Goal: Book appointment/travel/reservation

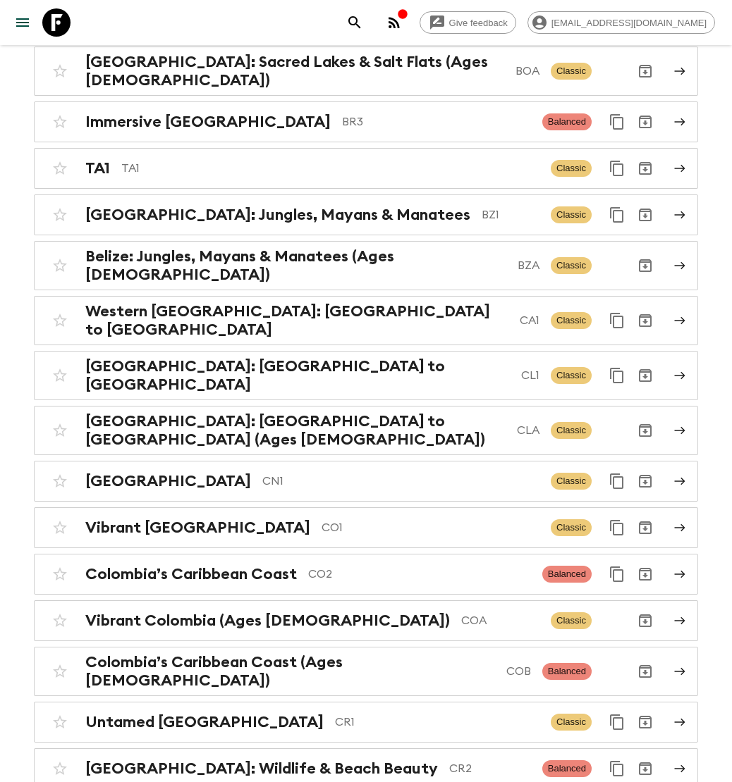
scroll to position [888, 0]
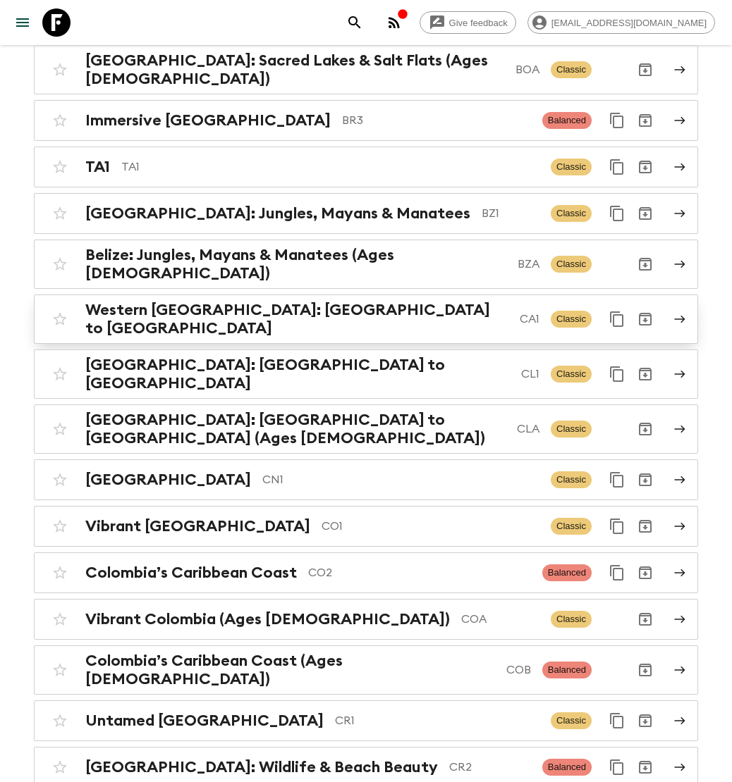
click at [290, 301] on h2 "Western [GEOGRAPHIC_DATA]: [GEOGRAPHIC_DATA] to [GEOGRAPHIC_DATA]" at bounding box center [296, 319] width 423 height 37
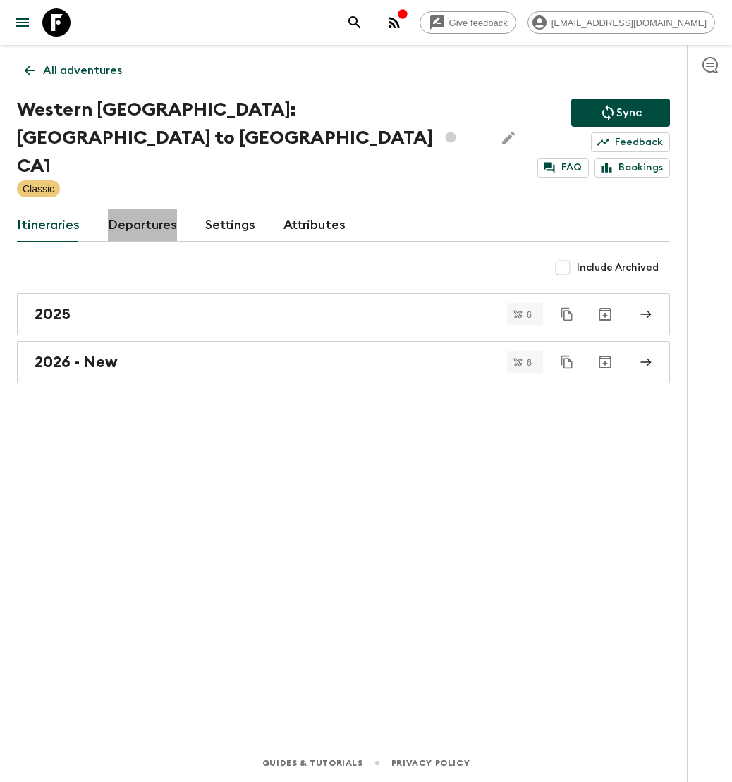
click at [133, 223] on link "Departures" at bounding box center [142, 226] width 69 height 34
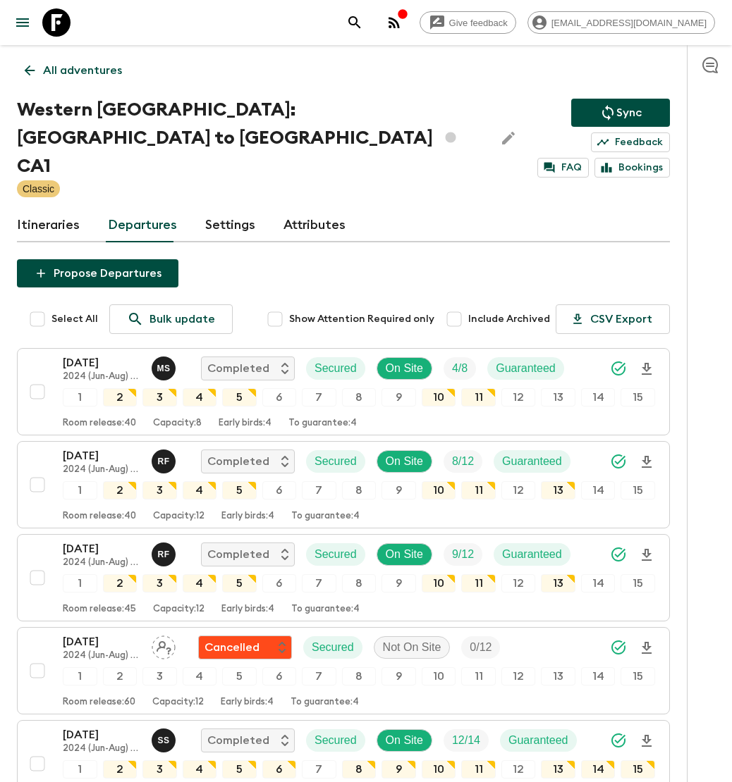
scroll to position [8, 0]
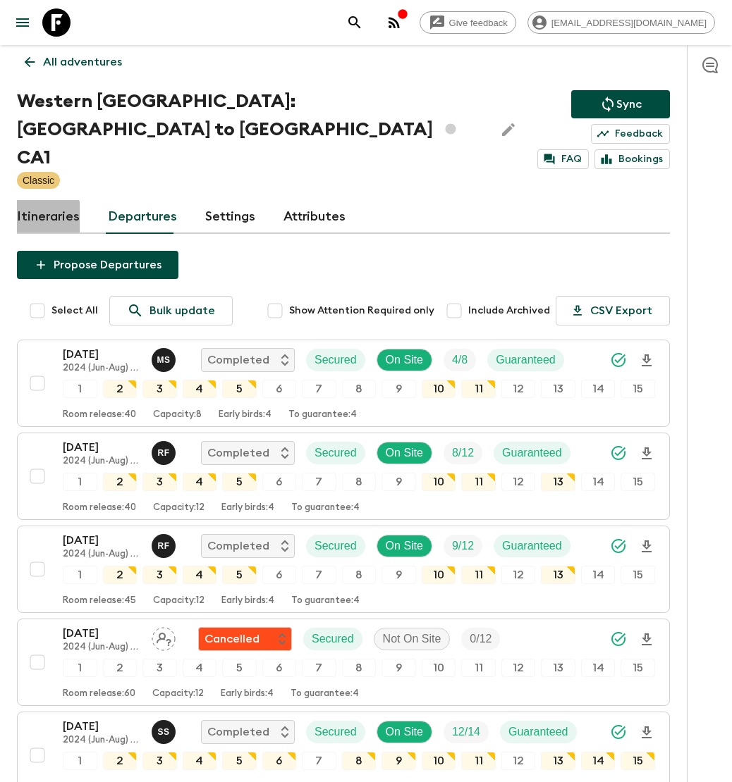
click at [37, 216] on link "Itineraries" at bounding box center [48, 217] width 63 height 34
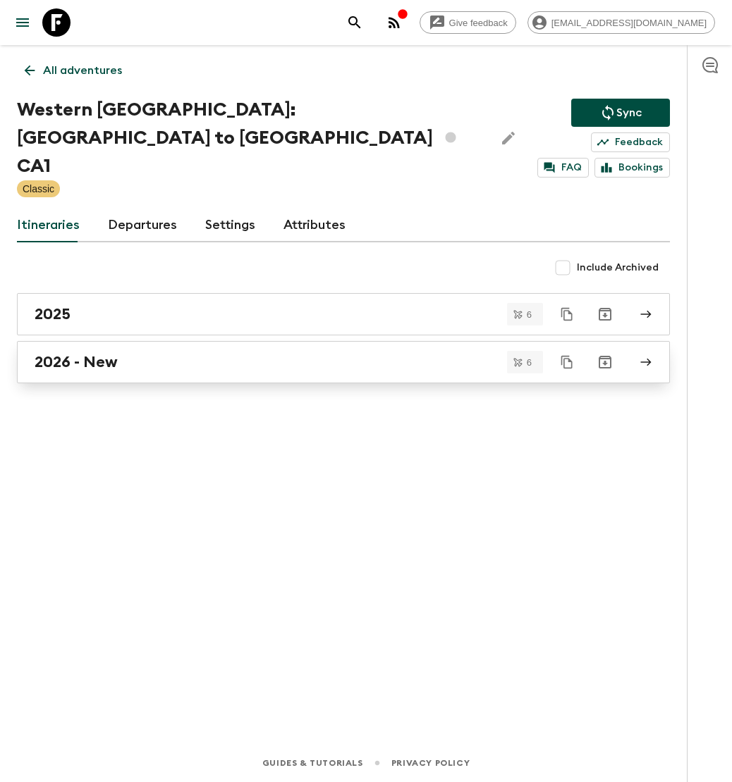
click at [106, 357] on h2 "2026 - New" at bounding box center [76, 362] width 83 height 18
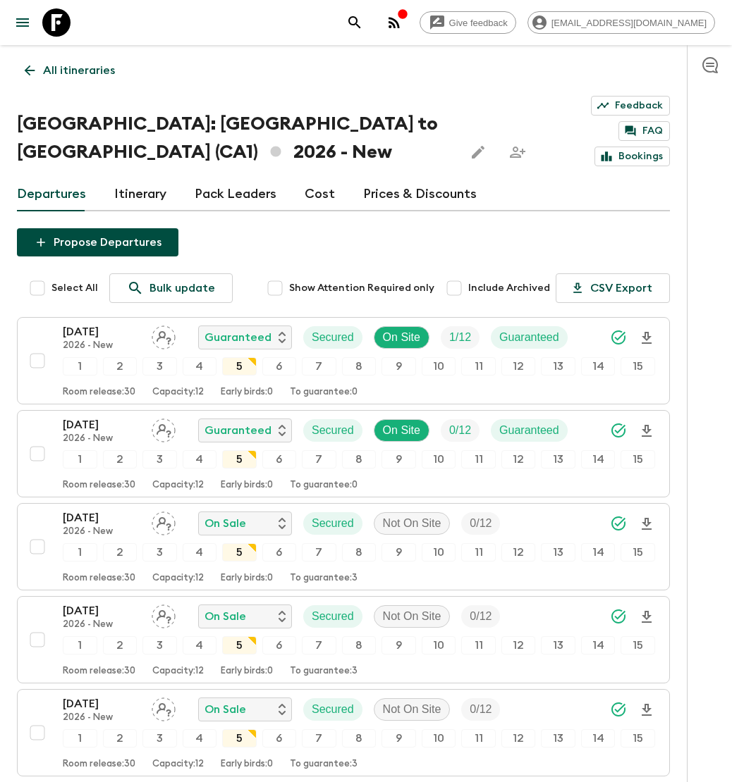
click at [135, 186] on link "Itinerary" at bounding box center [140, 195] width 52 height 34
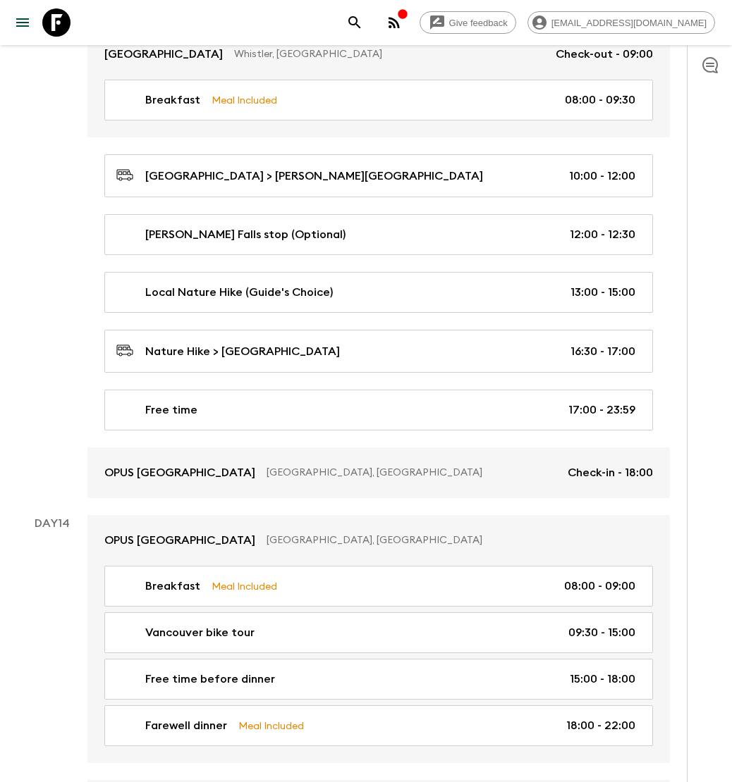
scroll to position [4863, 0]
